Goal: Information Seeking & Learning: Learn about a topic

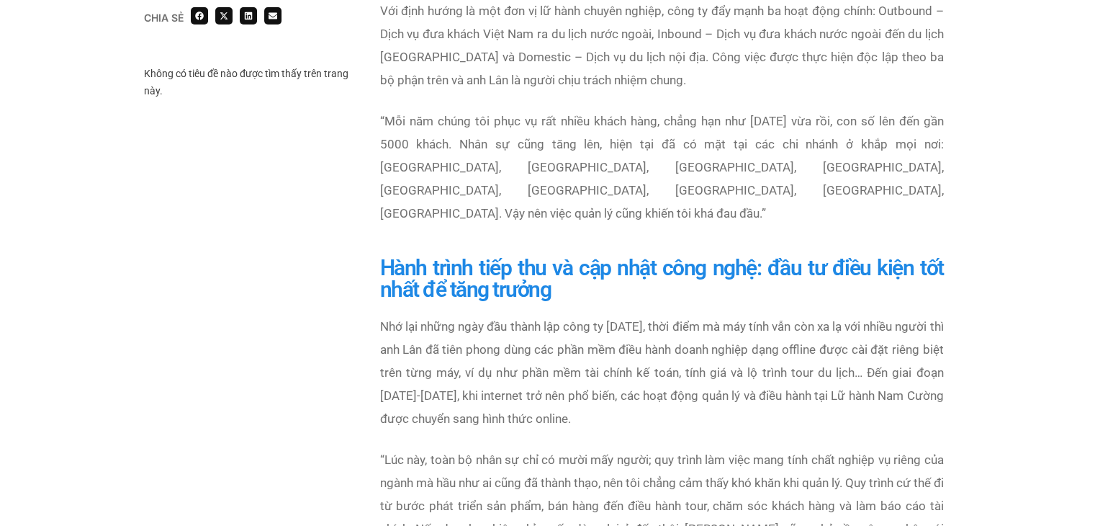
scroll to position [1510, 0]
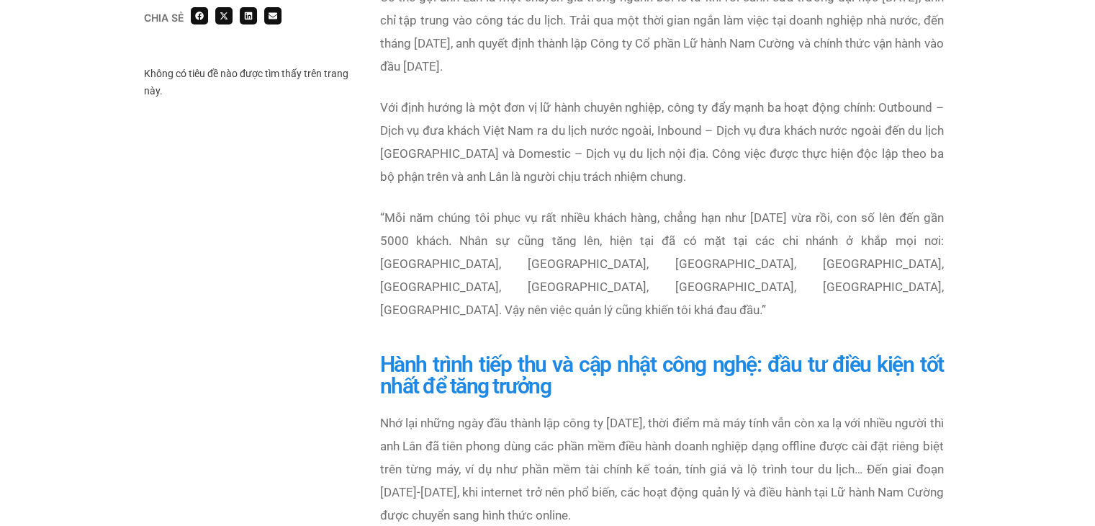
scroll to position [1455, 0]
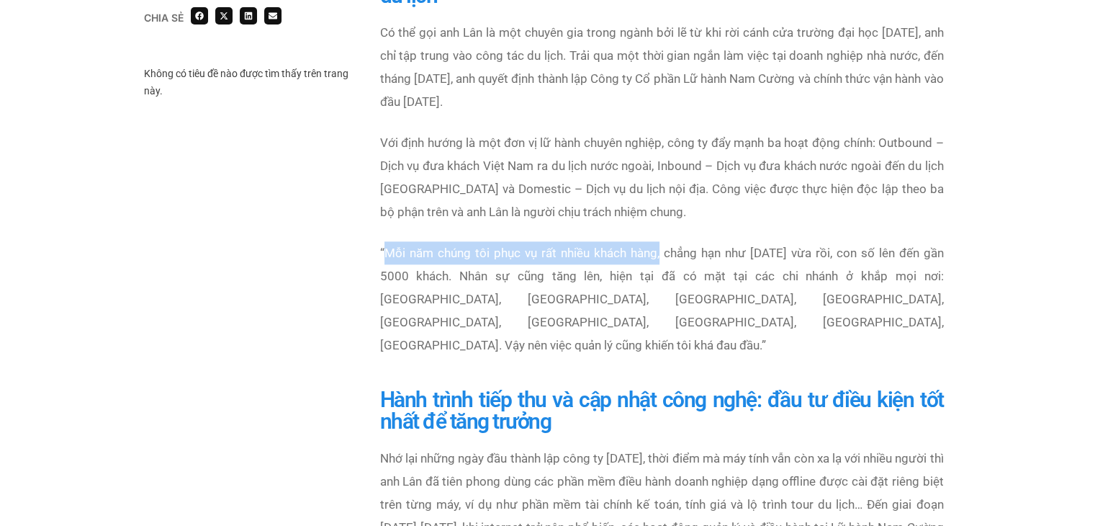
drag, startPoint x: 385, startPoint y: 251, endPoint x: 654, endPoint y: 251, distance: 269.4
click at [654, 251] on span "Mỗi năm chúng tôi phục vụ rất nhiều khách hàng, chẳng hạn như [DATE] vừa rồi, c…" at bounding box center [662, 299] width 564 height 107
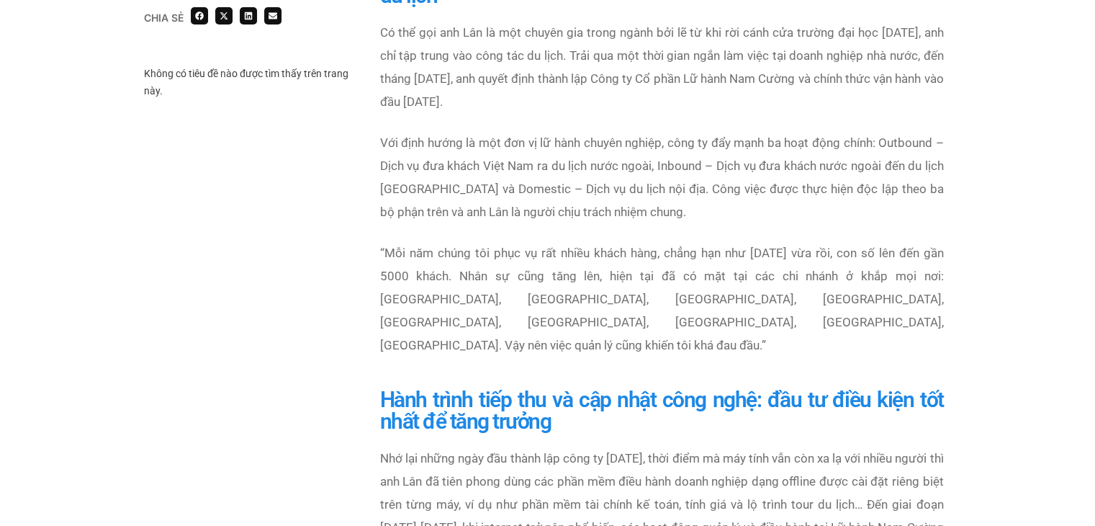
click at [1025, 217] on div "Chia sẻ Không có tiêu đề nào được tìm thấy trên trang này. Chia sẻ" at bounding box center [547, 411] width 1095 height 3012
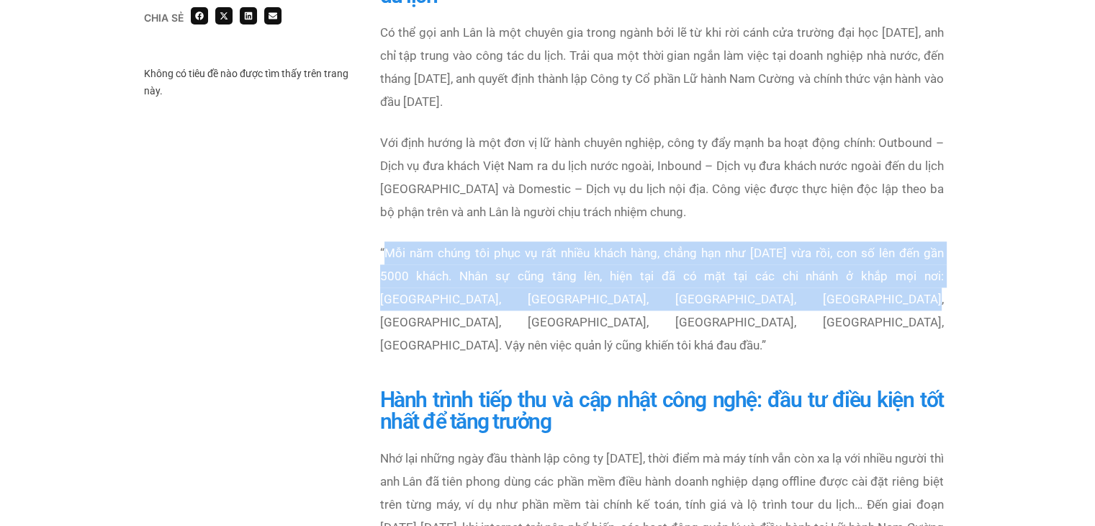
drag, startPoint x: 383, startPoint y: 247, endPoint x: 720, endPoint y: 301, distance: 341.4
click at [720, 301] on span "Mỗi năm chúng tôi phục vụ rất nhiều khách hàng, chẳng hạn như [DATE] vừa rồi, c…" at bounding box center [662, 299] width 564 height 107
copy span "Mỗi năm chúng tôi phục vụ rất nhiều khách hàng, chẳng hạn như [DATE] vừa rồi, c…"
